Goal: Find specific fact: Find specific fact

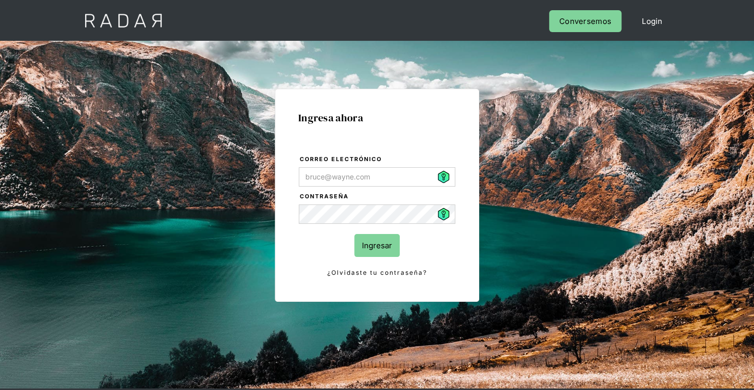
type input "[PERSON_NAME][EMAIL_ADDRESS][PERSON_NAME][DOMAIN_NAME]"
click at [388, 252] on input "Ingresar" at bounding box center [376, 245] width 45 height 23
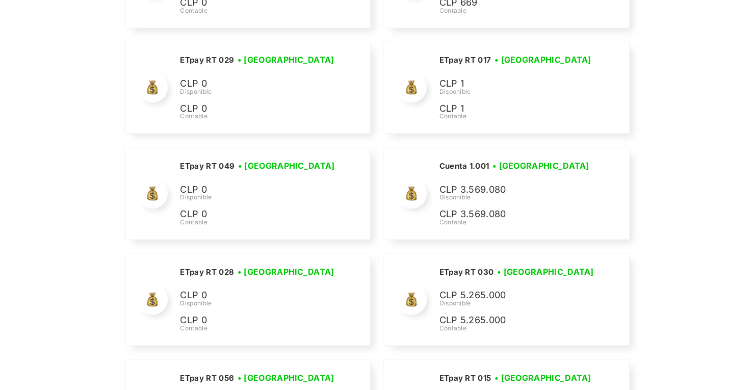
scroll to position [2960, 0]
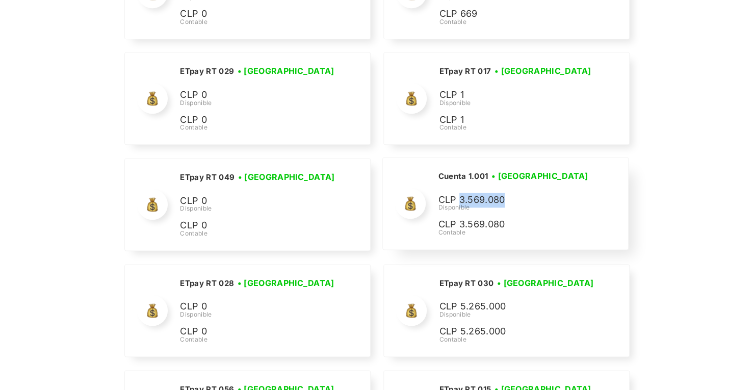
drag, startPoint x: 507, startPoint y: 193, endPoint x: 459, endPoint y: 190, distance: 48.0
click at [459, 193] on p "CLP 3.569.080" at bounding box center [514, 200] width 153 height 15
copy p "3.569.080"
